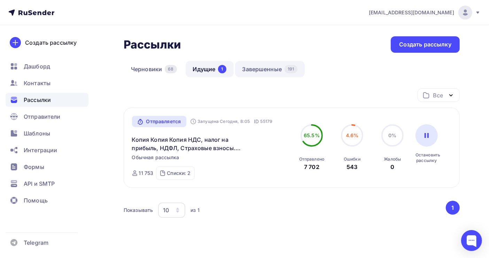
click at [274, 69] on link "Завершенные 191" at bounding box center [270, 69] width 70 height 16
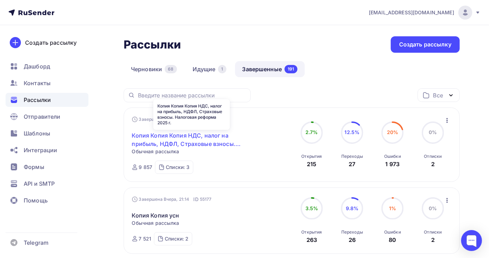
click at [186, 137] on link "Копия Копия Копия НДС, налог на прибыль, НДФЛ, Страховые взносы. Налоговая рефо…" at bounding box center [192, 139] width 120 height 17
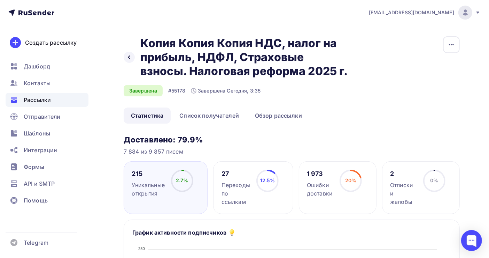
click at [317, 170] on div "1 973" at bounding box center [320, 173] width 26 height 8
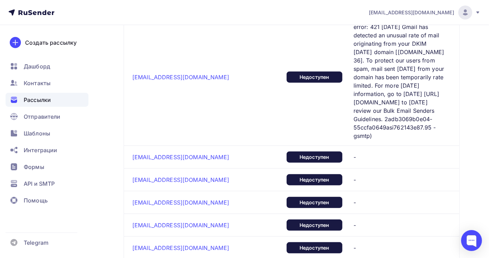
scroll to position [418, 0]
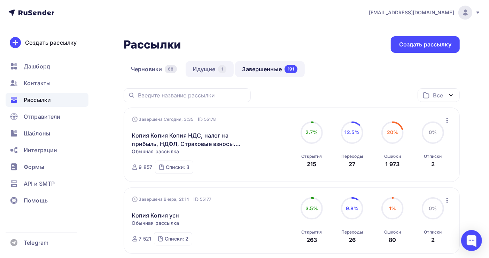
click at [205, 69] on link "Идущие 1" at bounding box center [210, 69] width 48 height 16
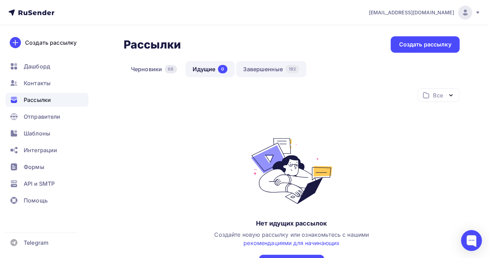
click at [261, 69] on link "Завершенные 192" at bounding box center [271, 69] width 70 height 16
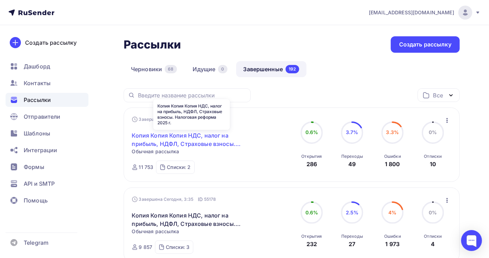
click at [178, 139] on link "Копия Копия Копия НДС, налог на прибыль, НДФЛ, Страховые взносы. Налоговая рефо…" at bounding box center [192, 139] width 120 height 17
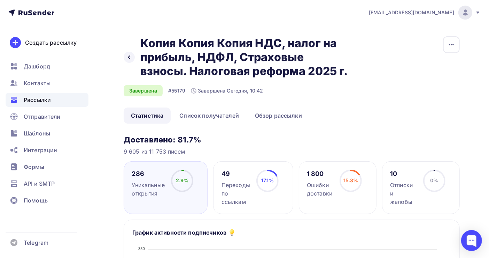
click at [315, 184] on div "Ошибки доставки" at bounding box center [320, 189] width 26 height 17
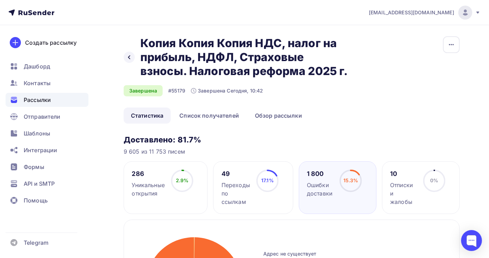
click at [35, 100] on span "Рассылки" at bounding box center [37, 99] width 27 height 8
